Goal: Find specific page/section: Find specific page/section

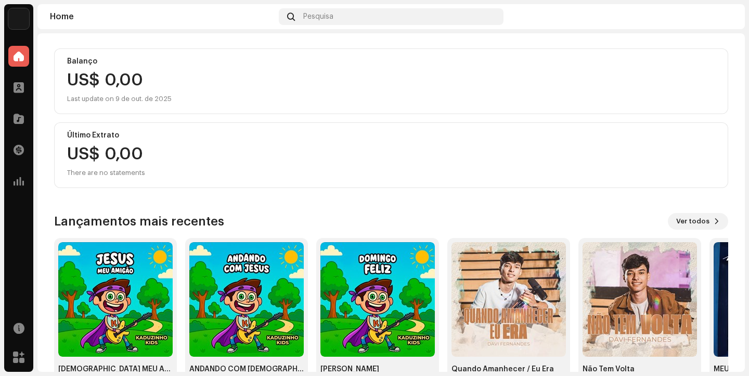
scroll to position [138, 0]
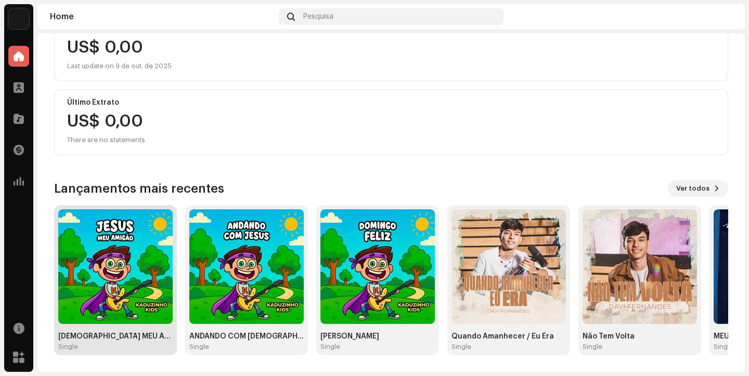
click at [94, 264] on img at bounding box center [115, 266] width 114 height 114
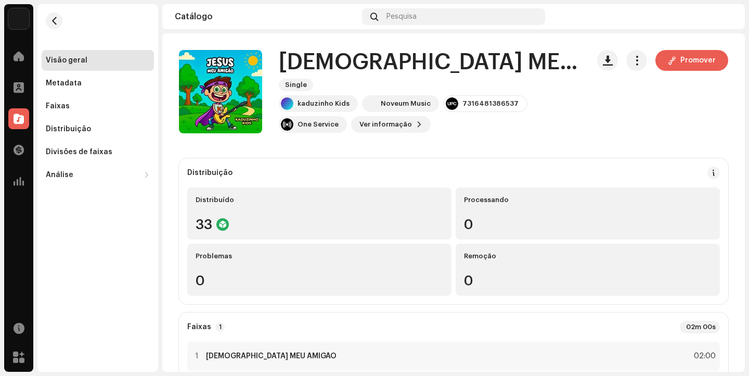
click at [68, 59] on div "Visão geral" at bounding box center [67, 60] width 42 height 8
click at [14, 60] on span at bounding box center [19, 56] width 10 height 8
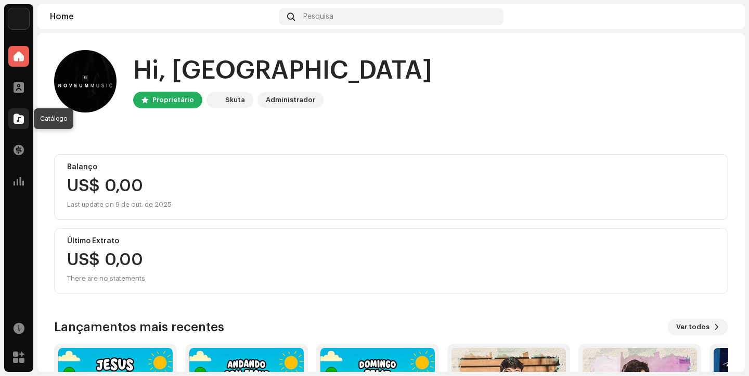
click at [16, 120] on span at bounding box center [19, 118] width 10 height 8
